Goal: Transaction & Acquisition: Purchase product/service

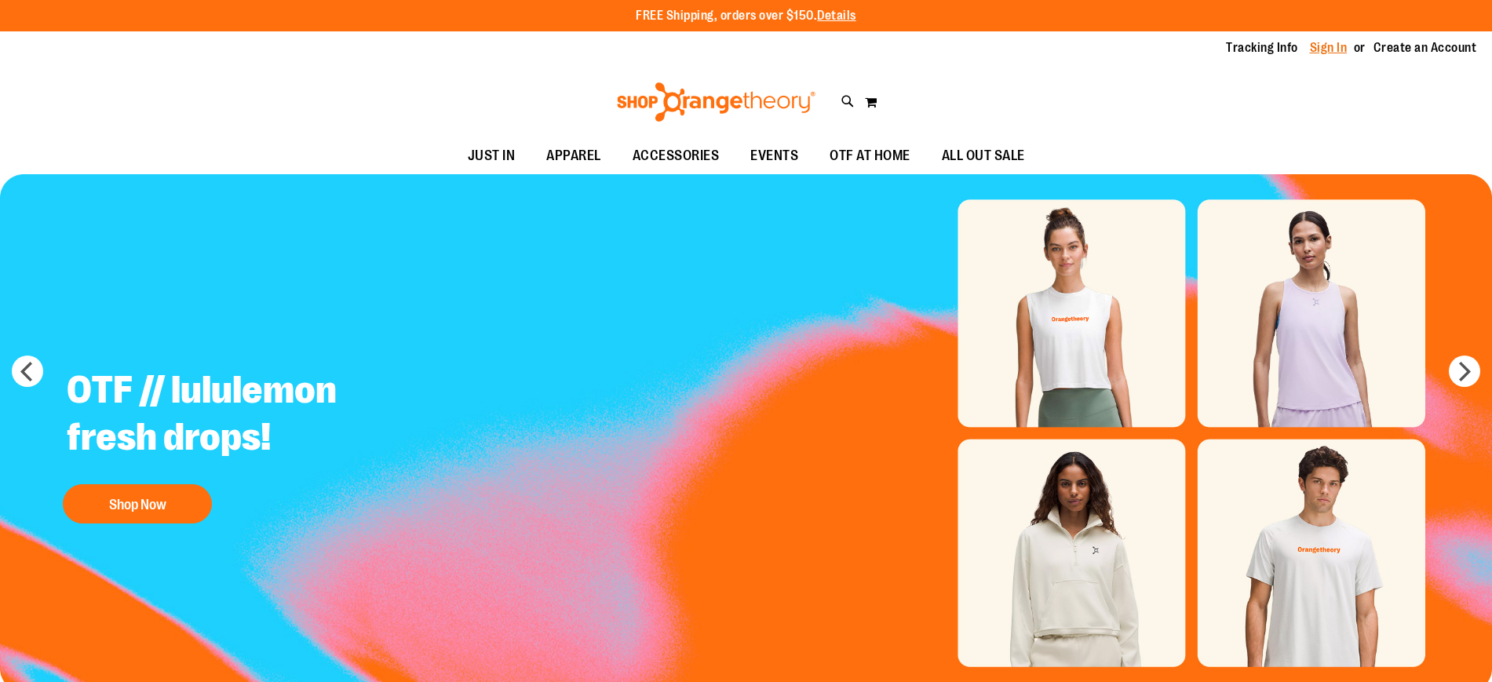
click at [1321, 46] on link "Sign In" at bounding box center [1329, 47] width 38 height 17
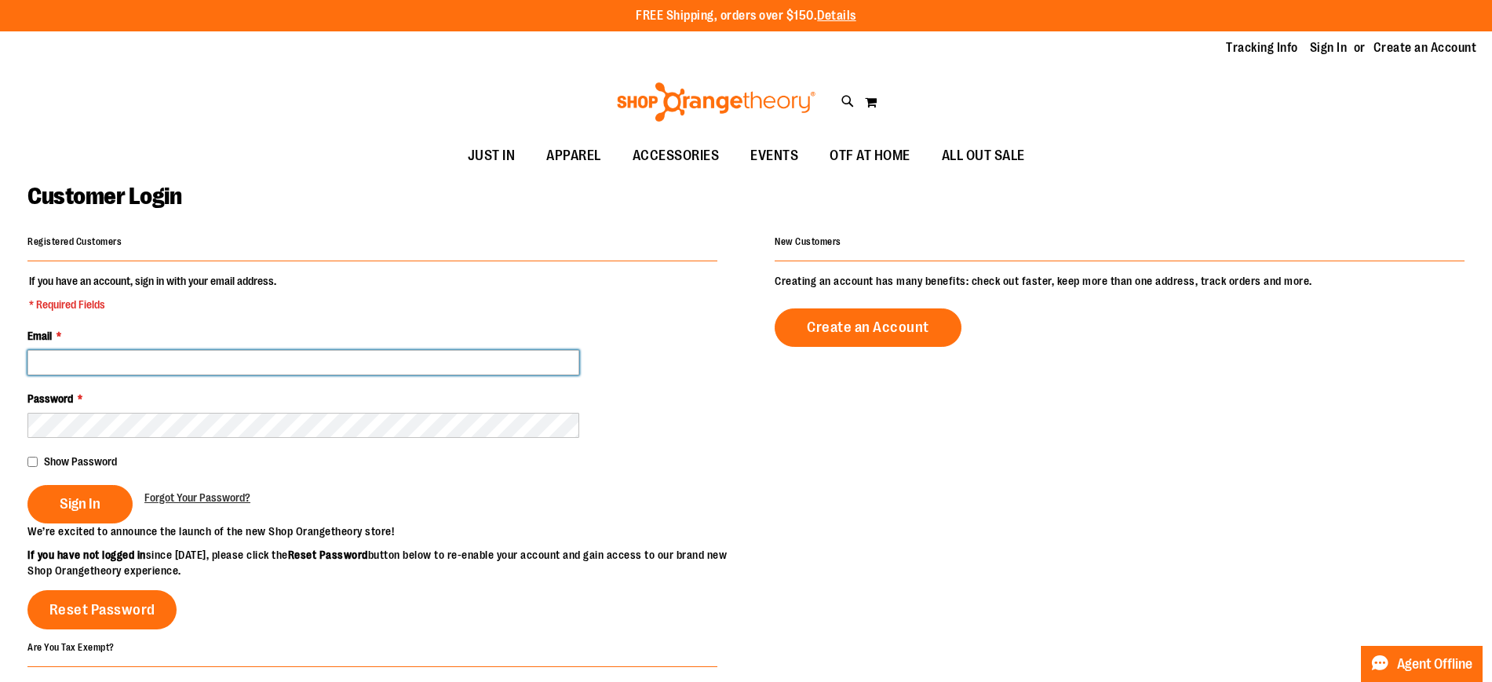
click at [419, 355] on input "Email *" at bounding box center [303, 362] width 552 height 25
type input "**********"
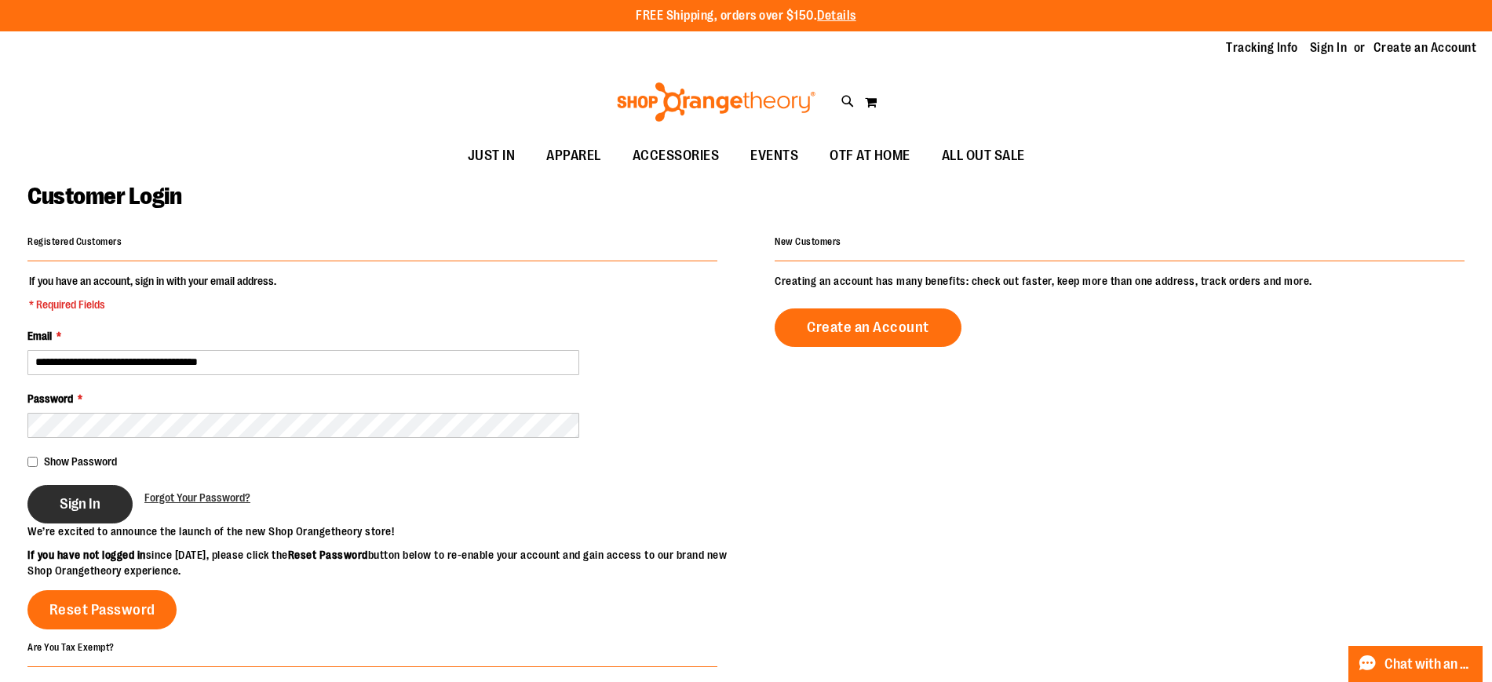
click at [100, 504] on span "Sign In" at bounding box center [80, 503] width 41 height 17
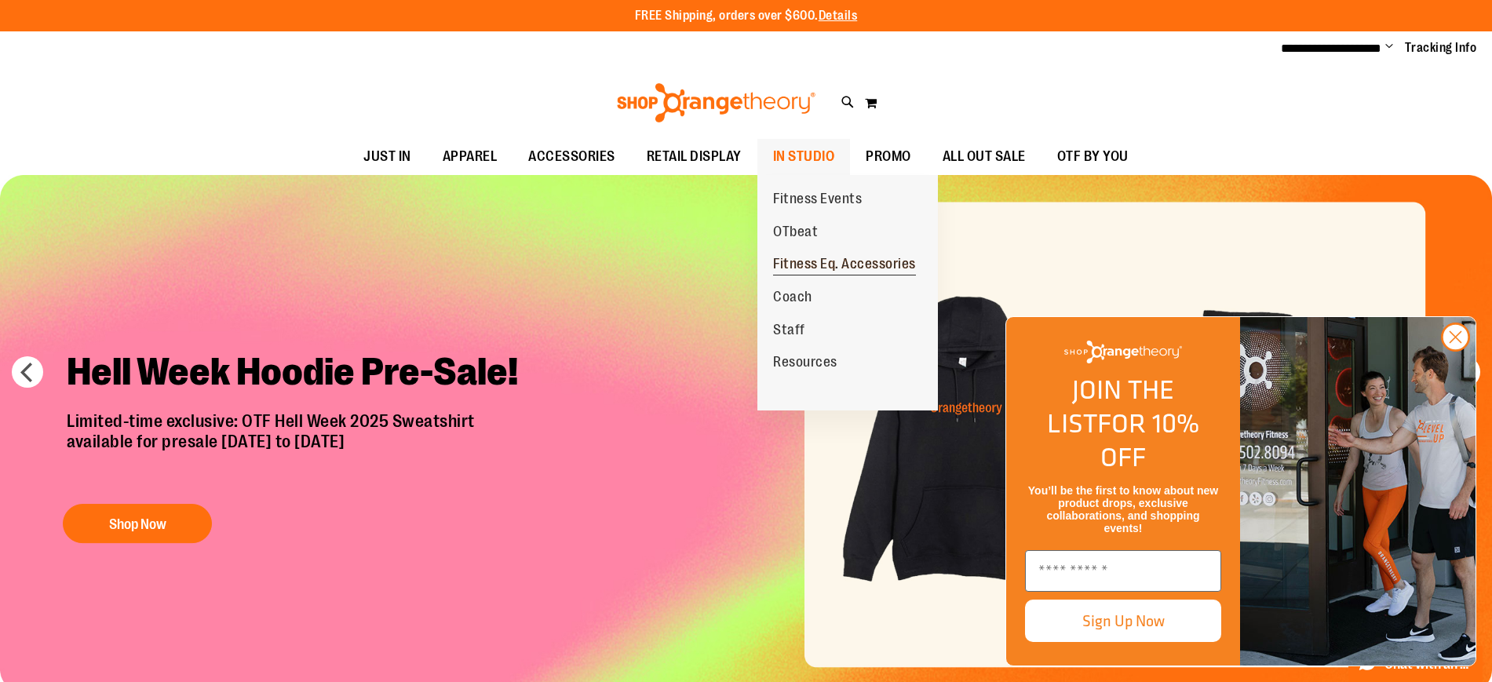
click at [814, 258] on span "Fitness Eq. Accessories" at bounding box center [844, 266] width 143 height 20
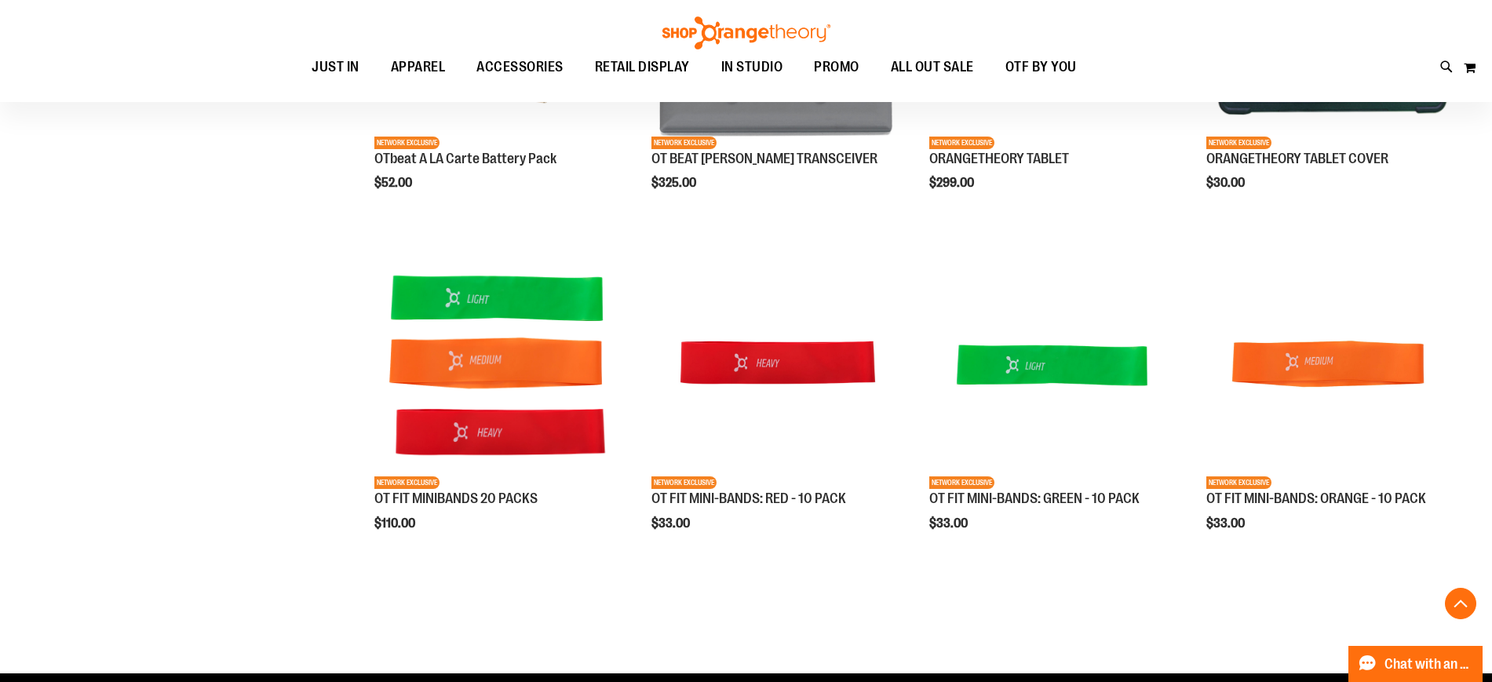
scroll to position [428, 0]
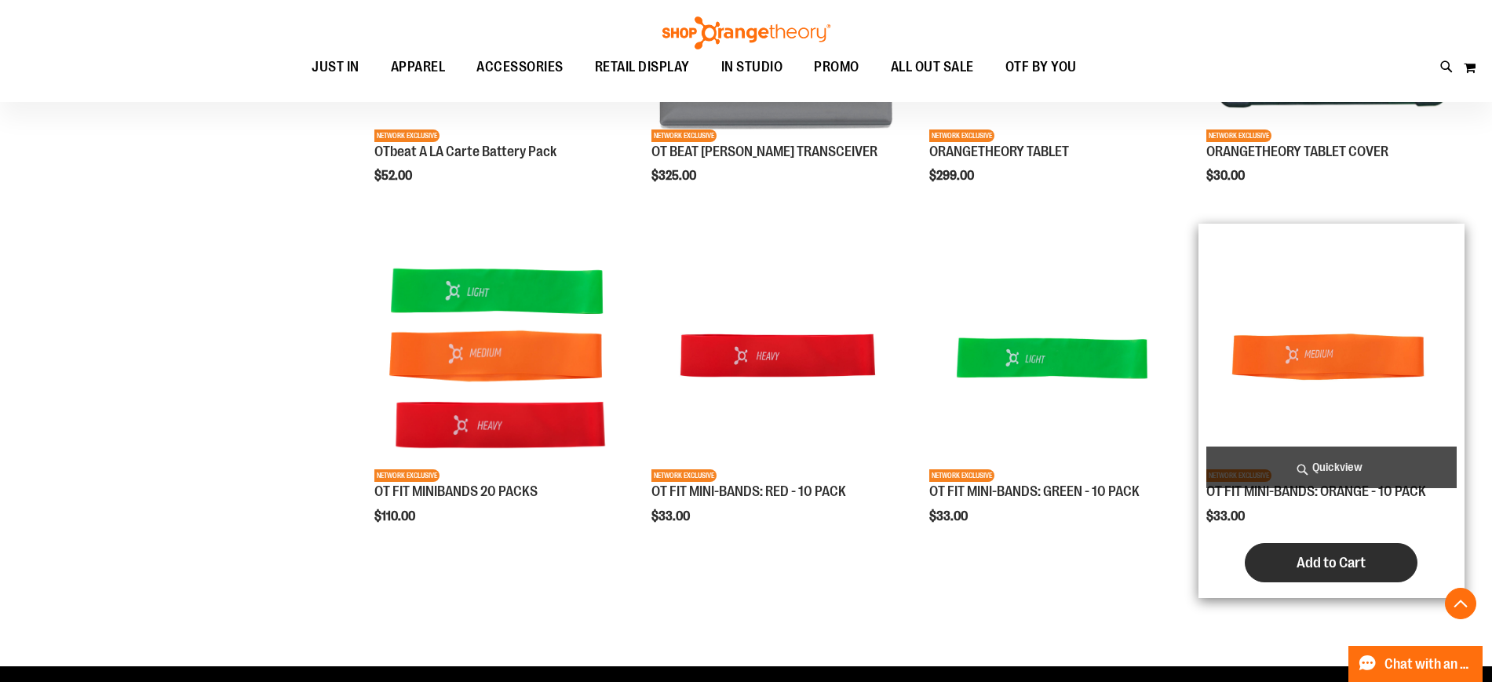
click at [1325, 571] on span "Add to Cart" at bounding box center [1330, 562] width 69 height 17
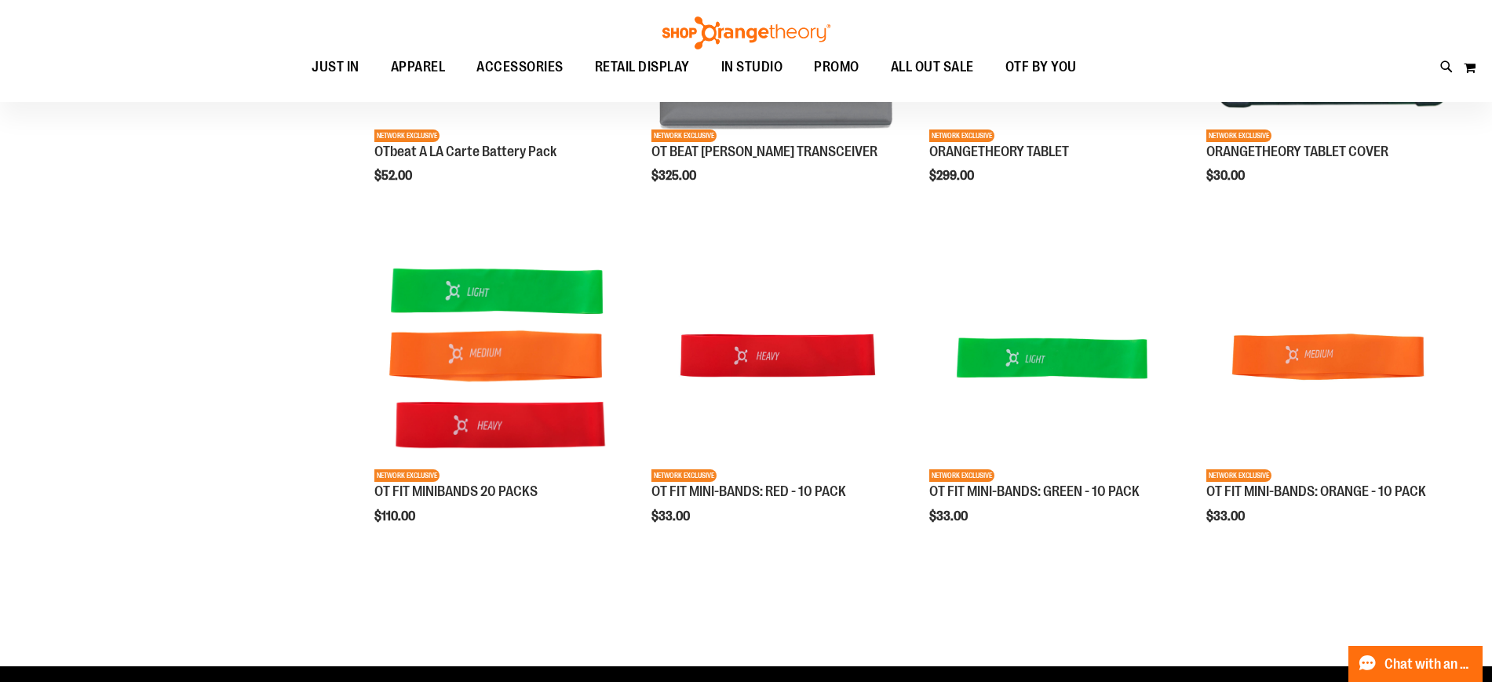
scroll to position [0, 0]
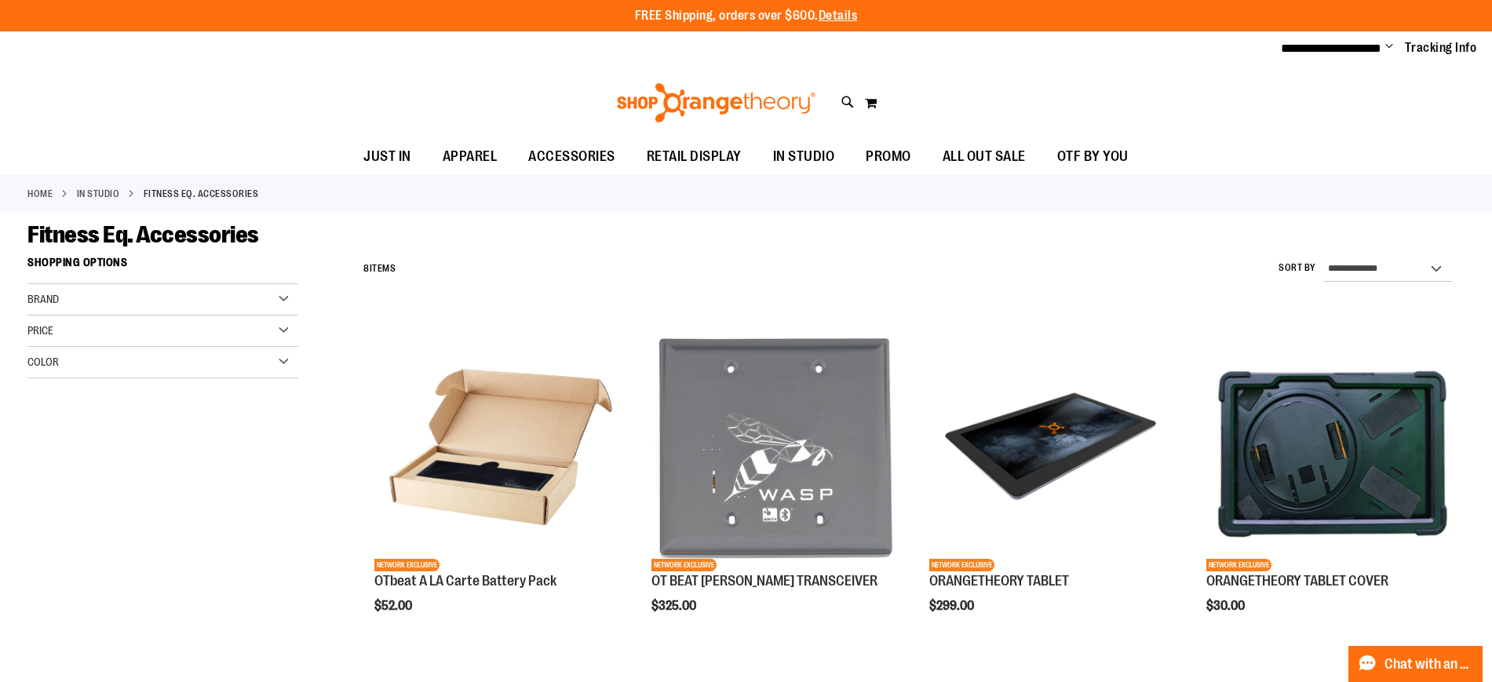
click at [1385, 45] on span "Change" at bounding box center [1389, 47] width 8 height 15
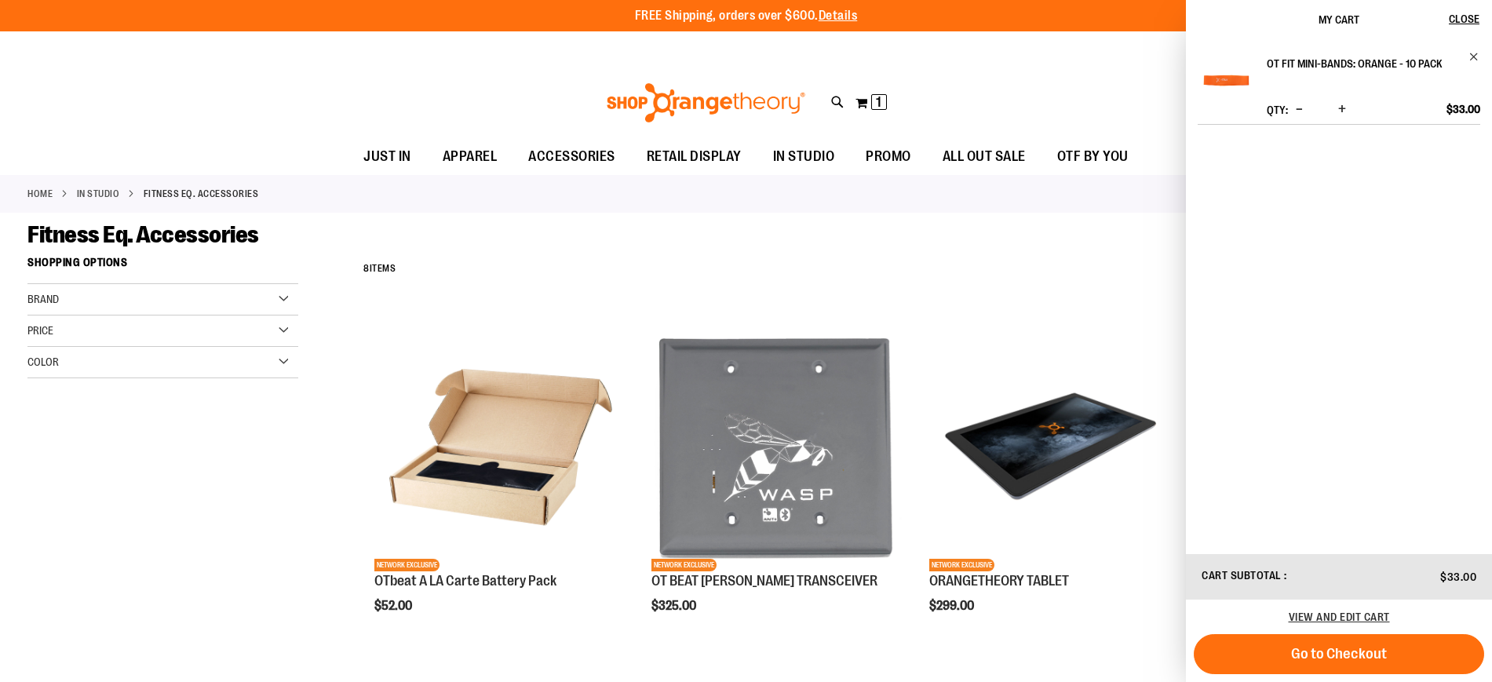
click at [1332, 72] on h2 "OT FIT MINI-BANDS: ORANGE - 10 PACK" at bounding box center [1363, 63] width 192 height 25
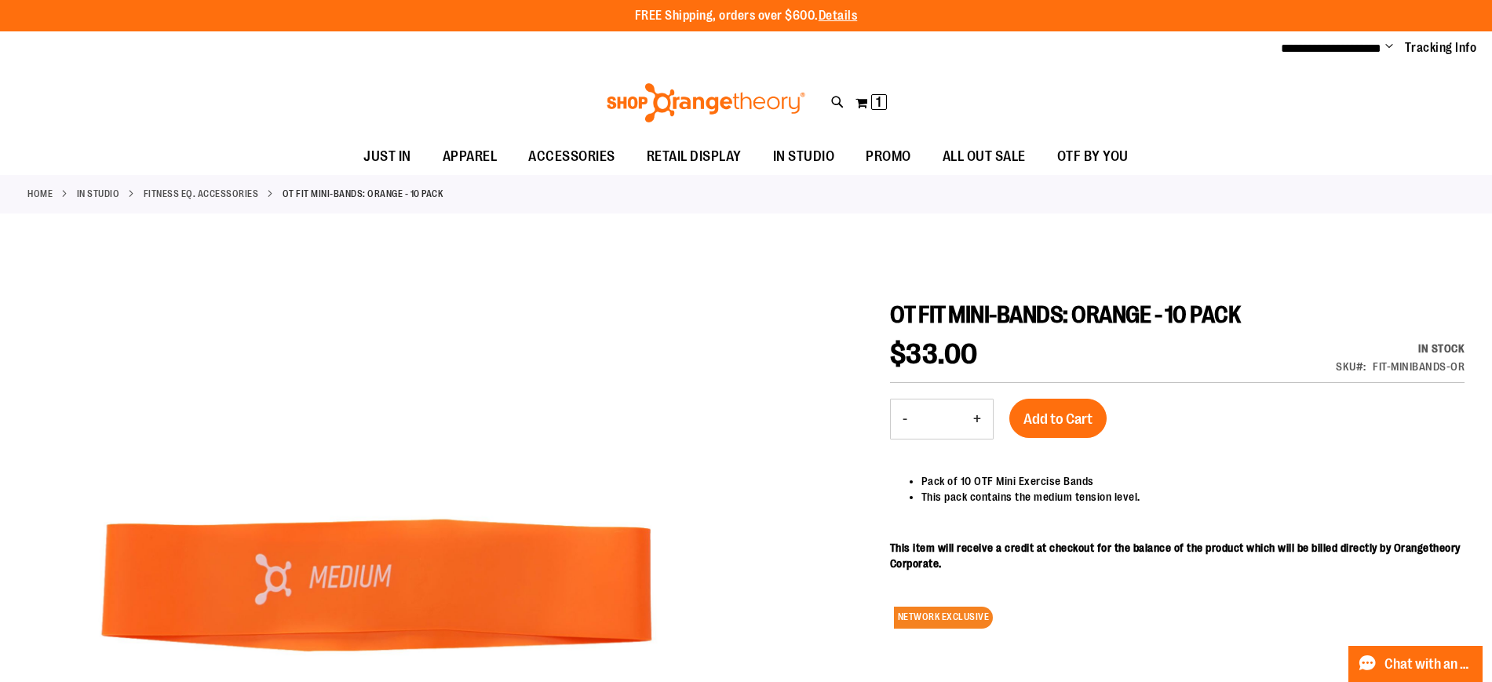
click at [804, 315] on div at bounding box center [745, 598] width 1437 height 738
click at [975, 423] on button "+" at bounding box center [976, 418] width 31 height 39
type input "*"
click at [1267, 181] on div "Home IN STUDIO Fitness Eq. Accessories OT FIT MINI-BANDS: ORANGE - 10 PACK" at bounding box center [746, 194] width 1492 height 38
click at [867, 104] on button "My Cart 1 1 items" at bounding box center [871, 102] width 33 height 25
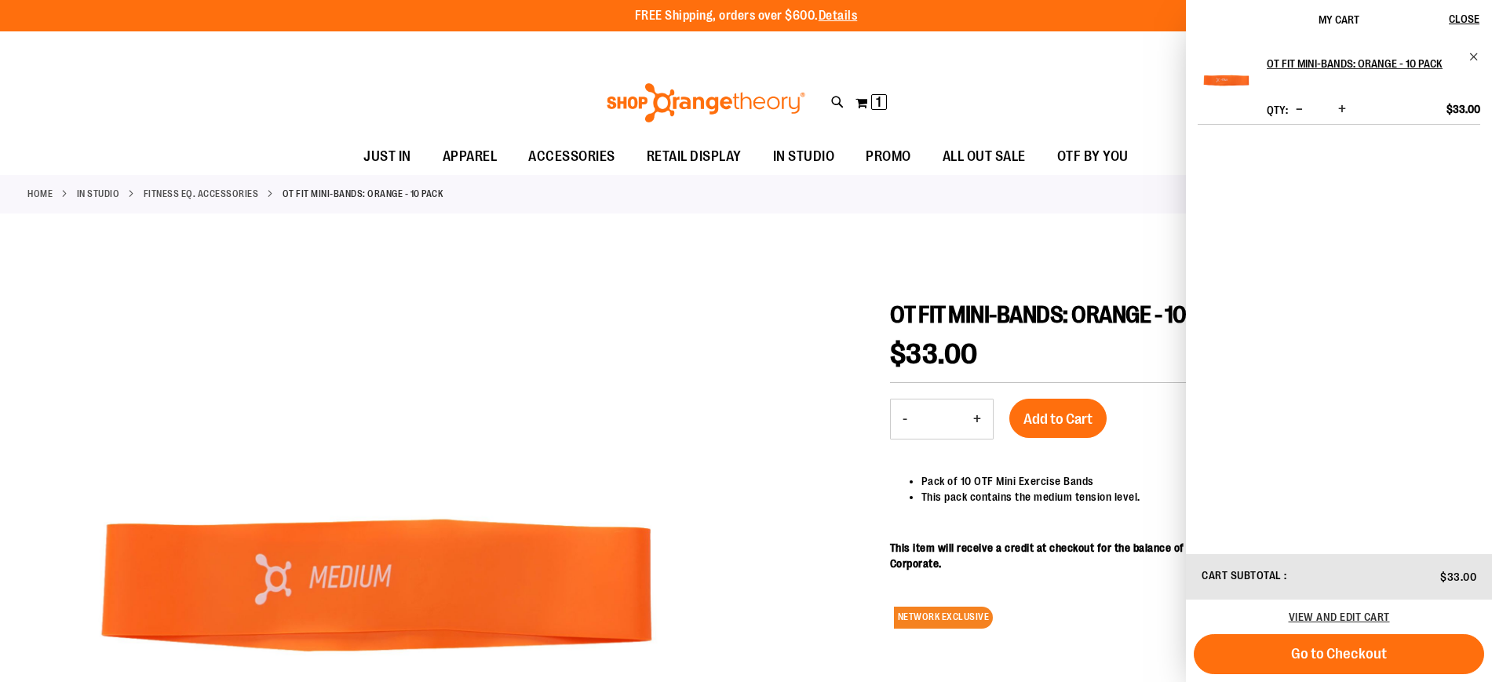
click at [1117, 86] on div "Toggle Nav Search Popular Suggestions Advanced Search" at bounding box center [746, 103] width 1492 height 72
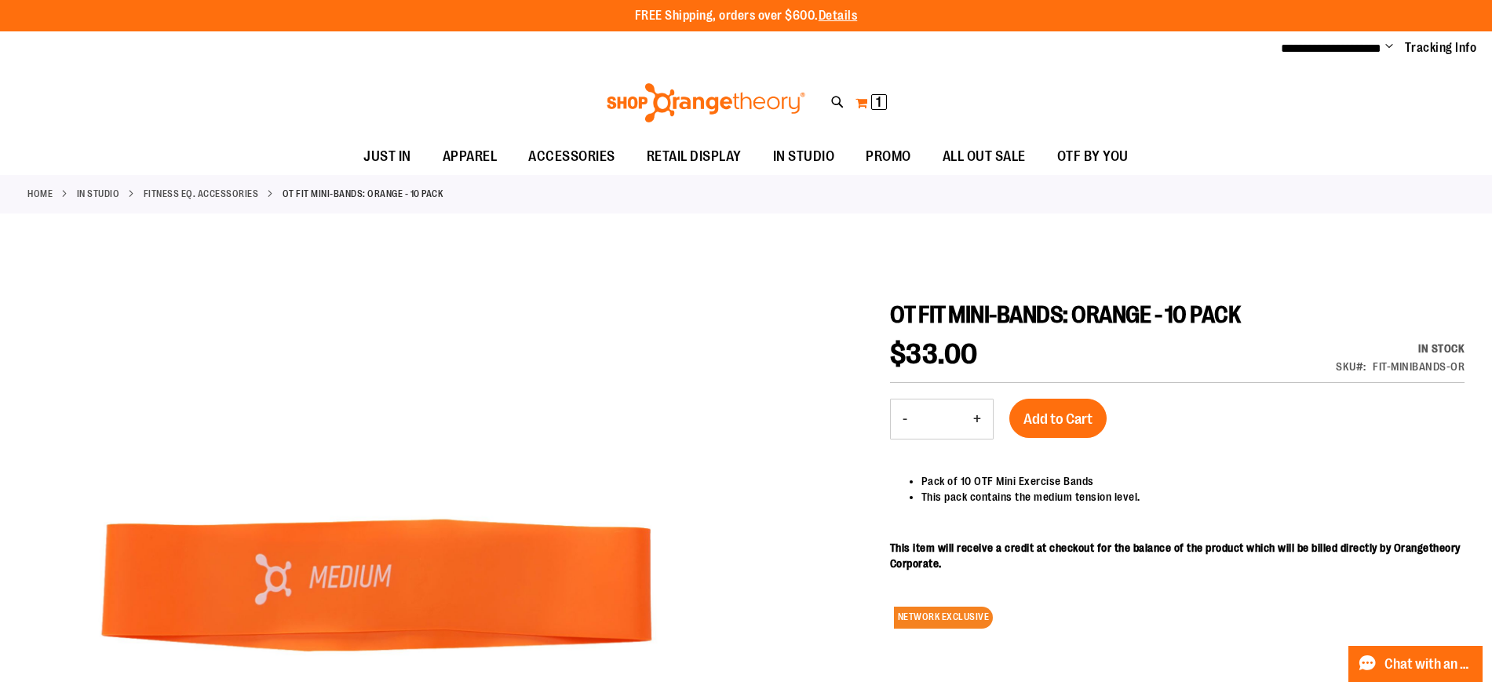
click at [871, 108] on button "My Cart 1 1 items" at bounding box center [871, 102] width 33 height 25
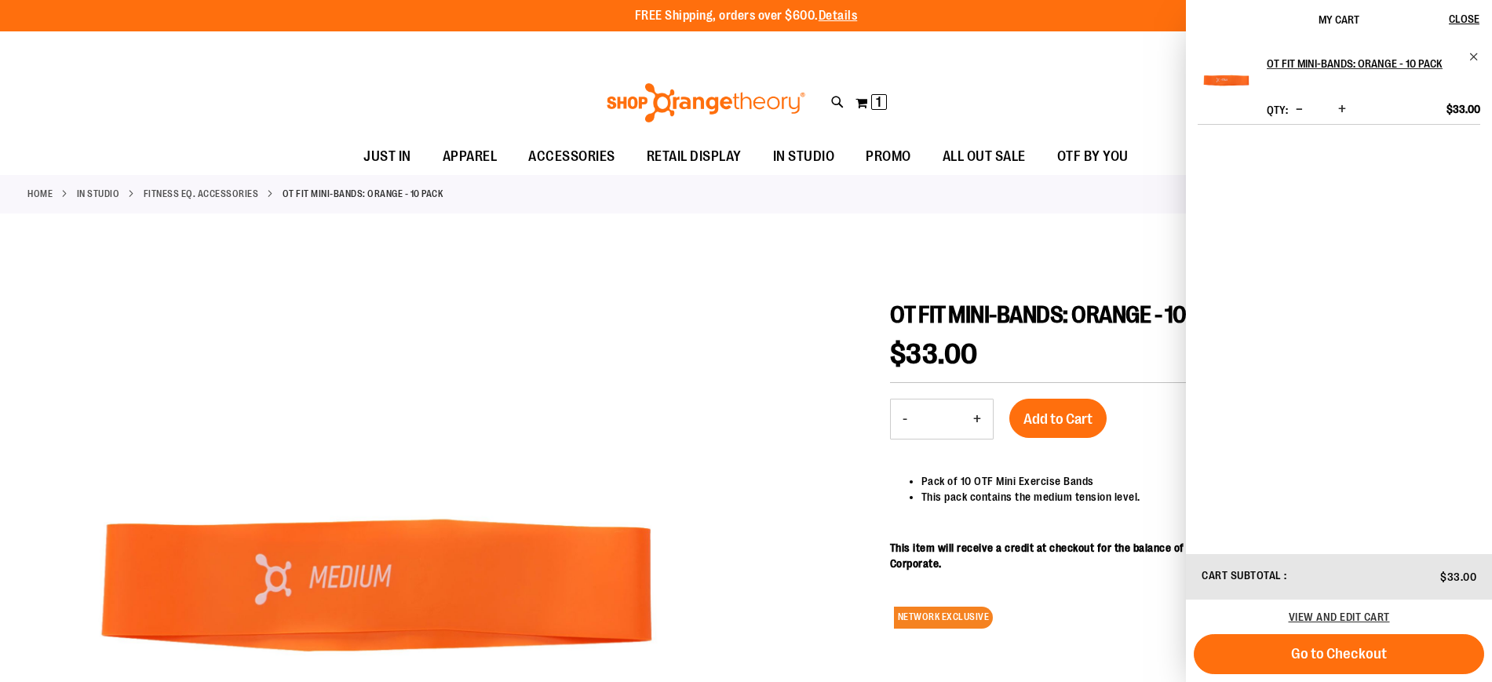
click at [1346, 117] on span "Increase product quantity" at bounding box center [1342, 109] width 8 height 16
click at [1106, 118] on div "Toggle Nav Search Popular Suggestions Advanced Search" at bounding box center [746, 103] width 1492 height 72
